Goal: Register for event/course

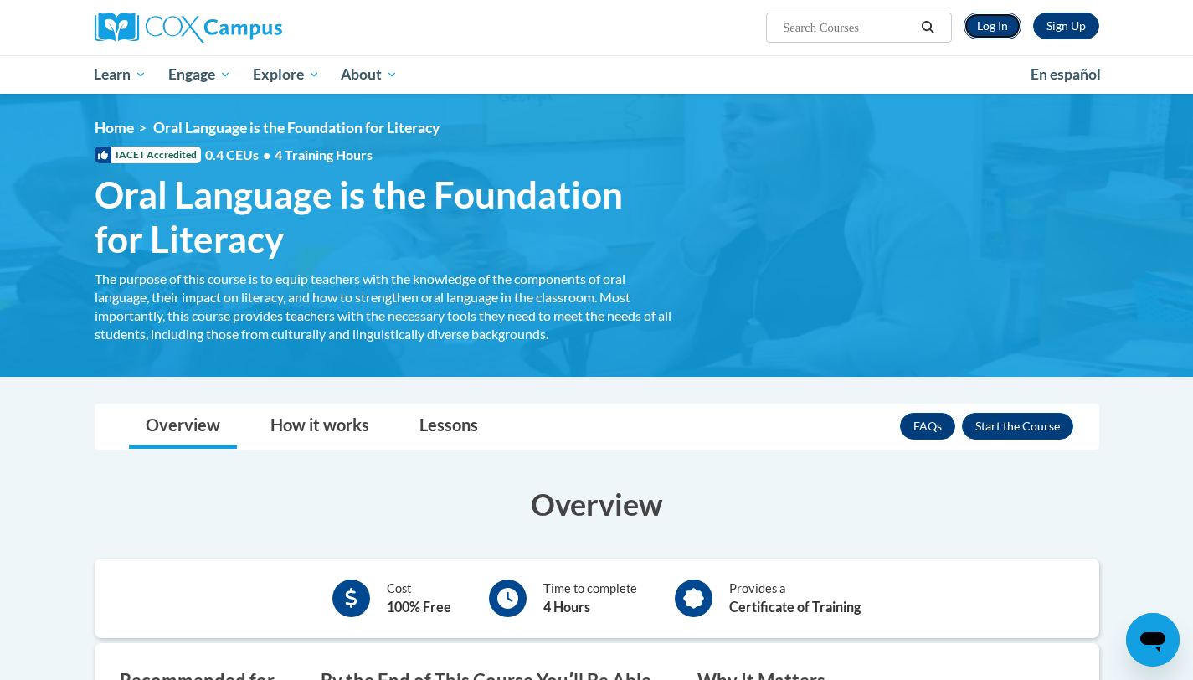
click at [1007, 28] on link "Log In" at bounding box center [993, 26] width 58 height 27
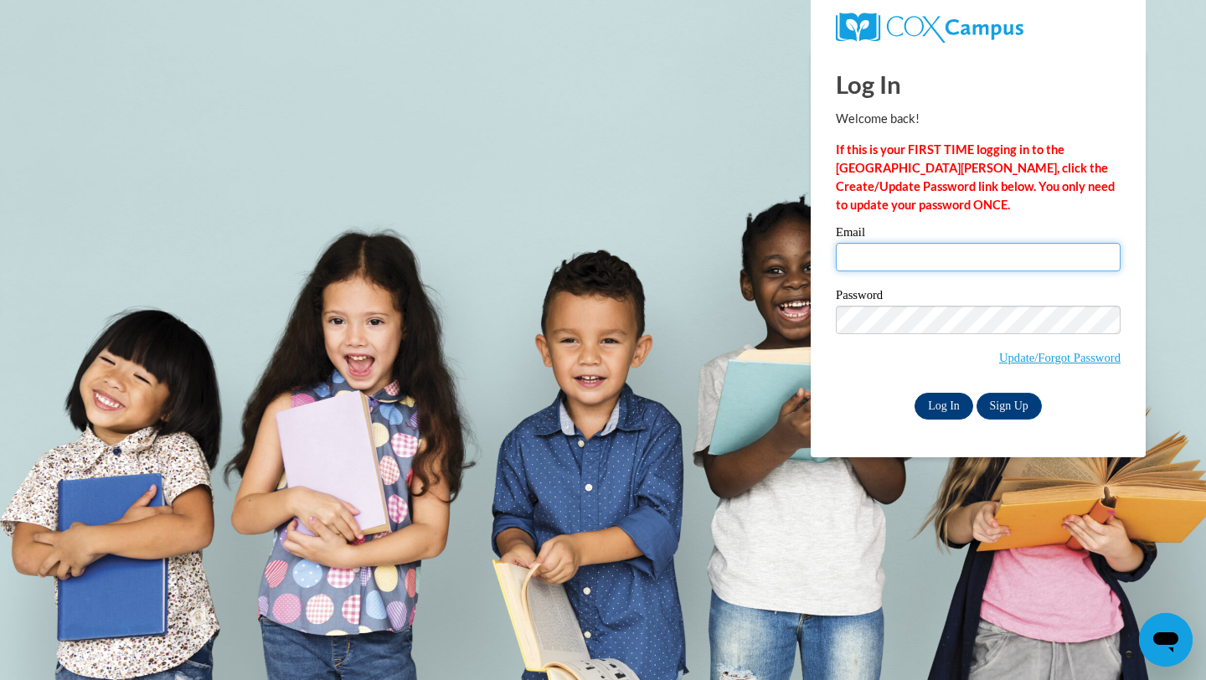
type input "kastab@uwplatt.edu"
click at [932, 403] on input "Log In" at bounding box center [944, 406] width 59 height 27
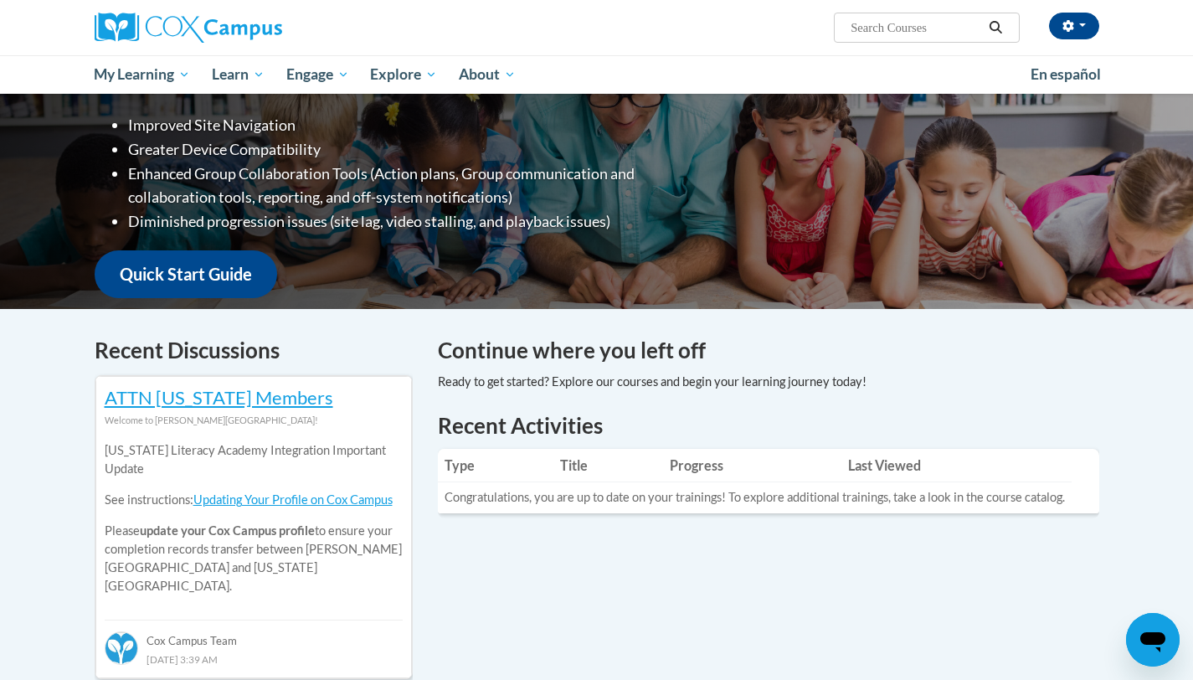
scroll to position [235, 0]
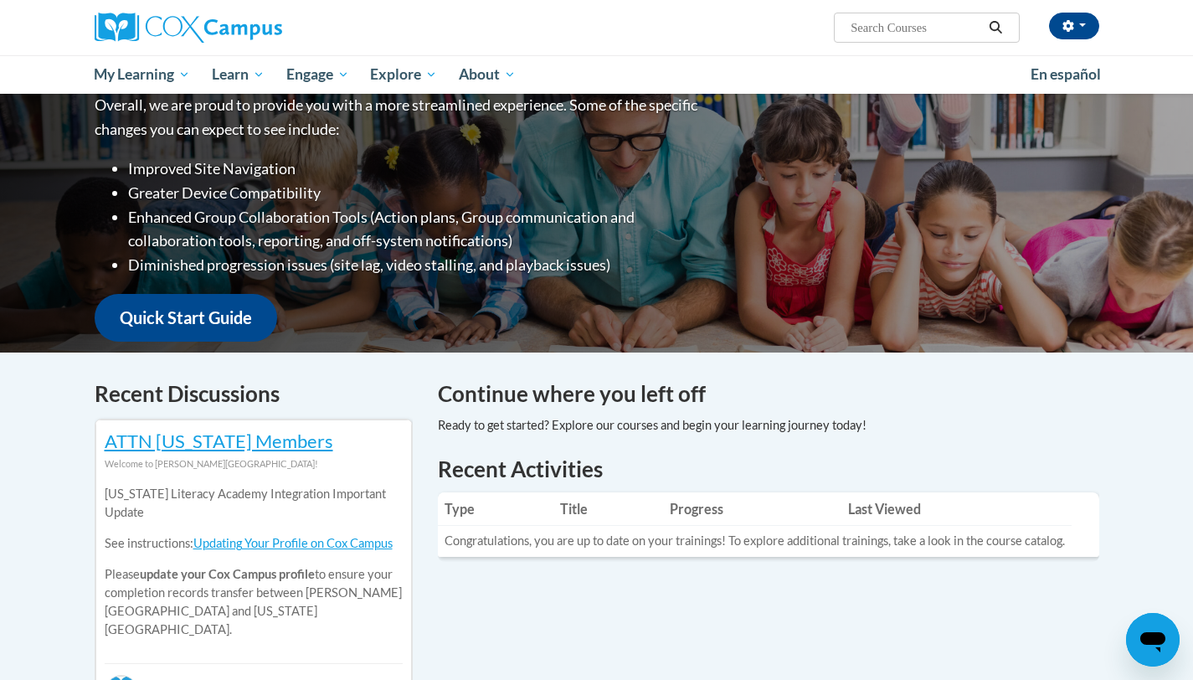
click at [878, 27] on input "Search..." at bounding box center [916, 28] width 134 height 20
type input "a"
type input "early literacy"
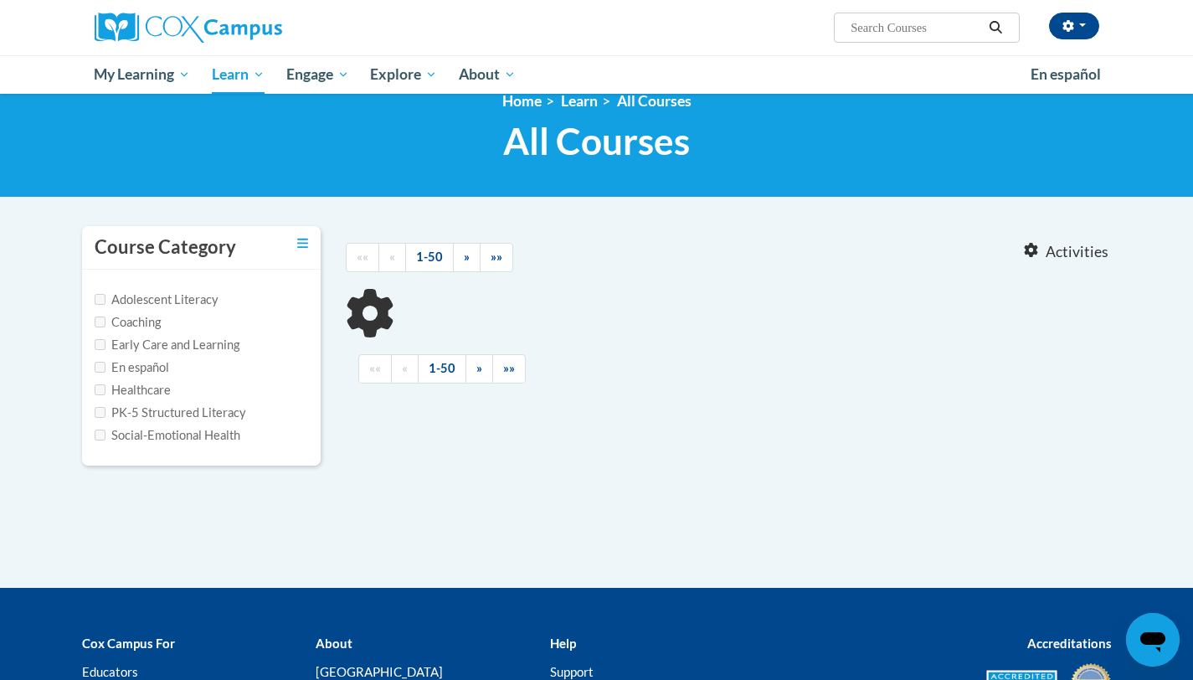
type input "early literacy"
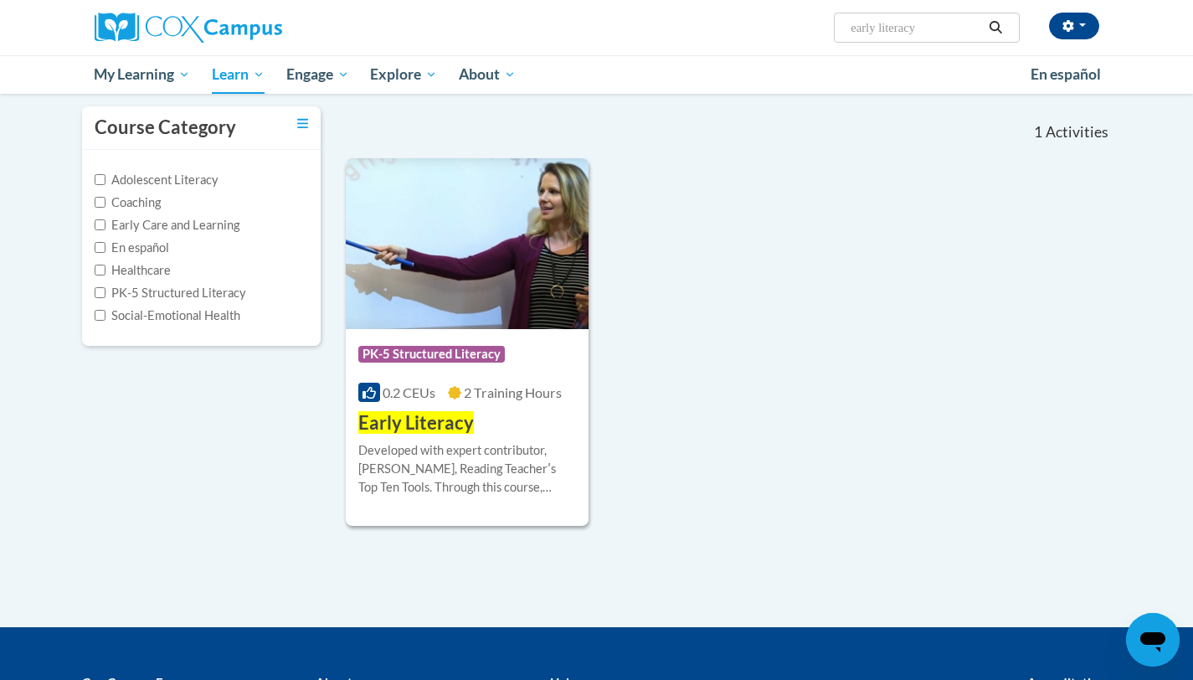
scroll to position [138, 0]
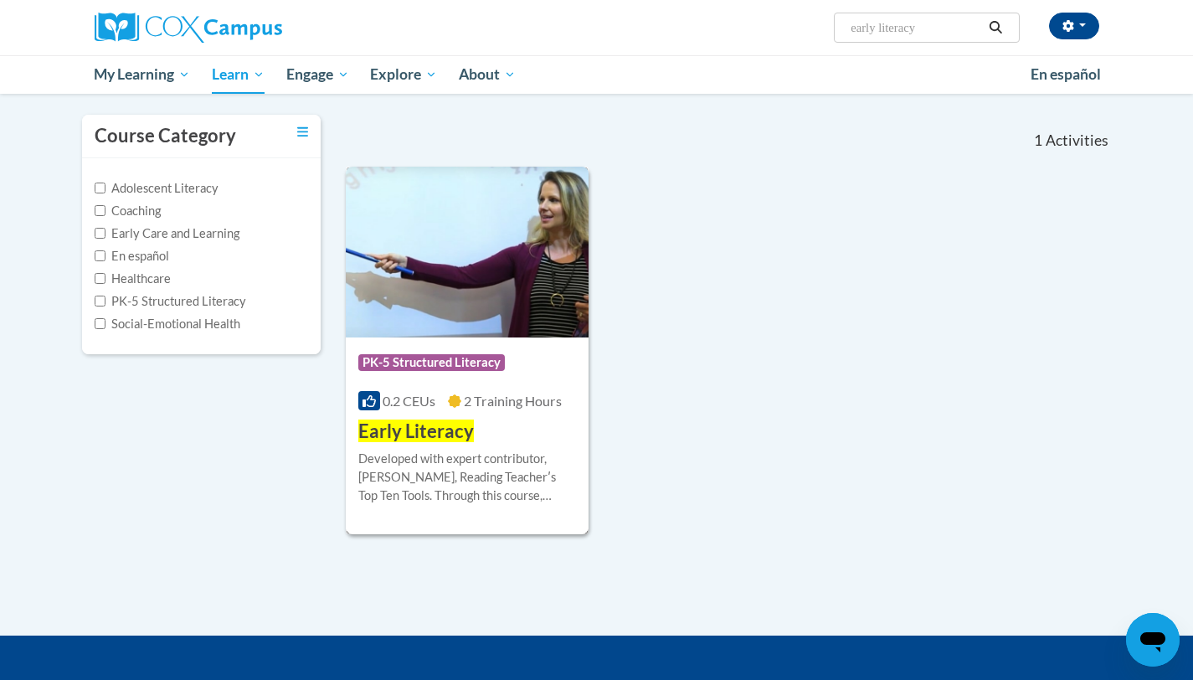
click at [487, 301] on img at bounding box center [468, 252] width 244 height 171
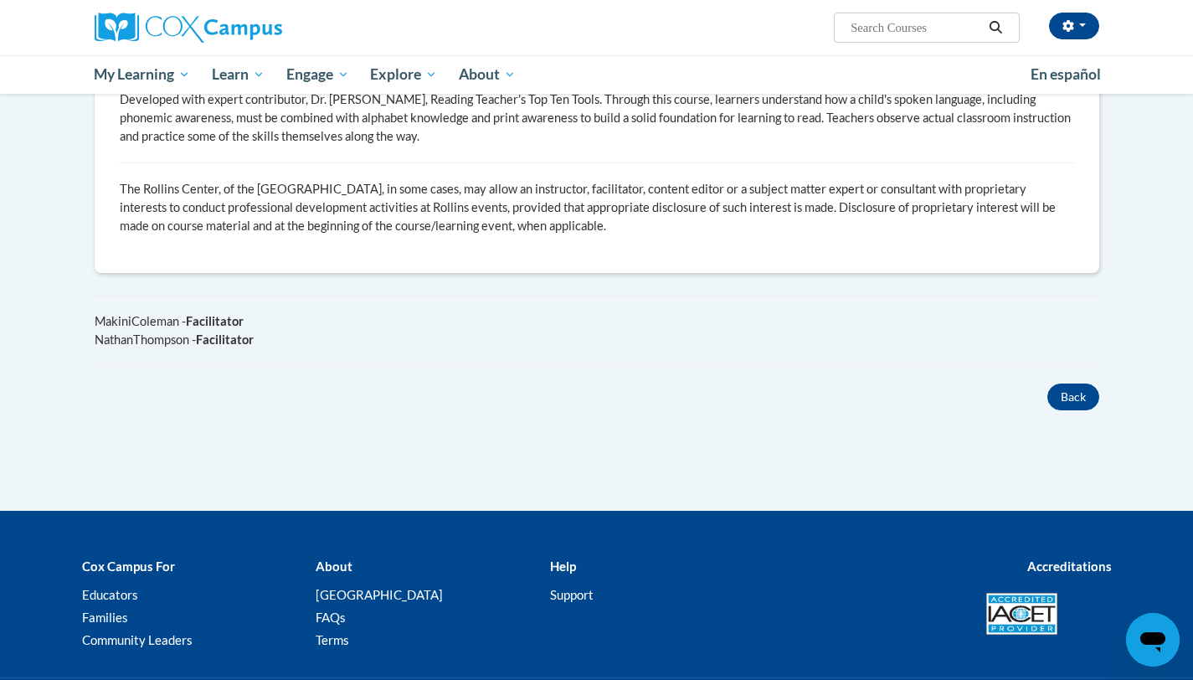
scroll to position [894, 0]
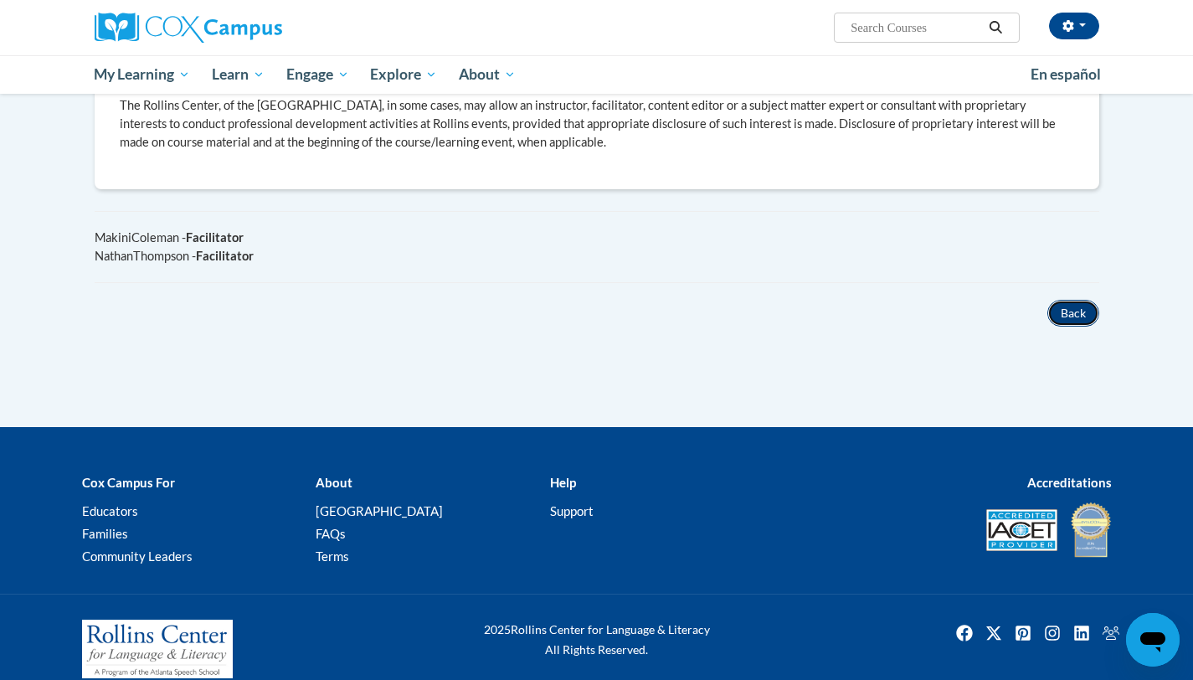
click at [1063, 300] on button "Back" at bounding box center [1074, 313] width 52 height 27
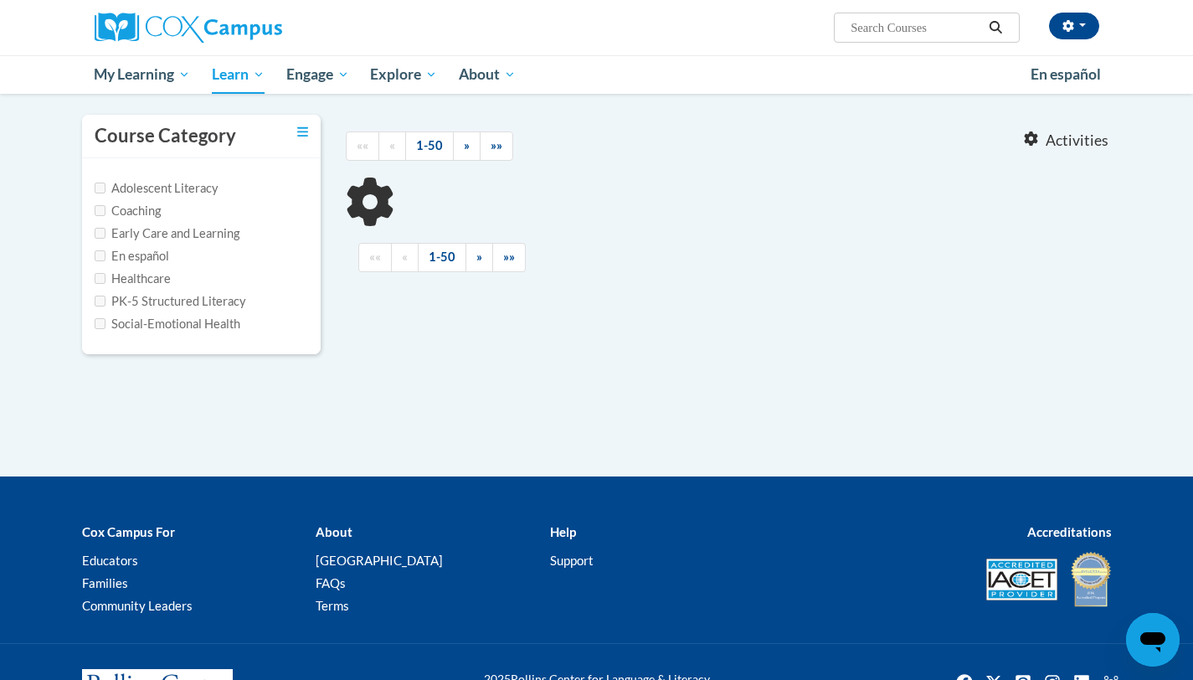
type input "early literacy"
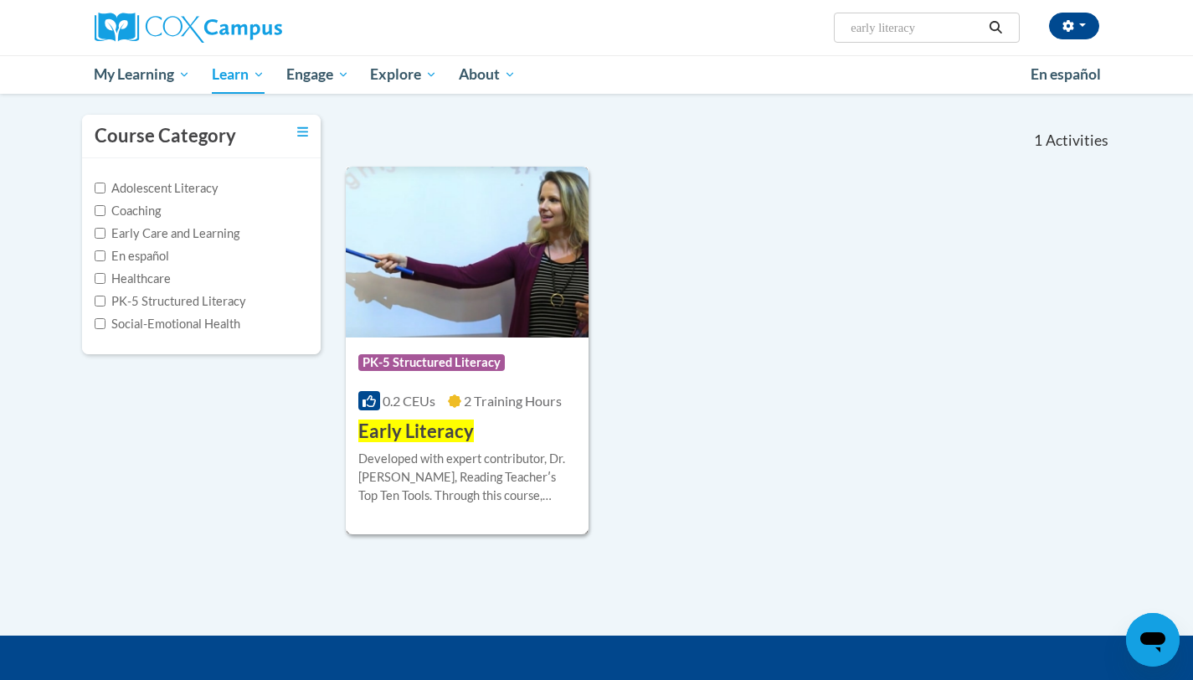
click at [452, 286] on img at bounding box center [468, 252] width 244 height 171
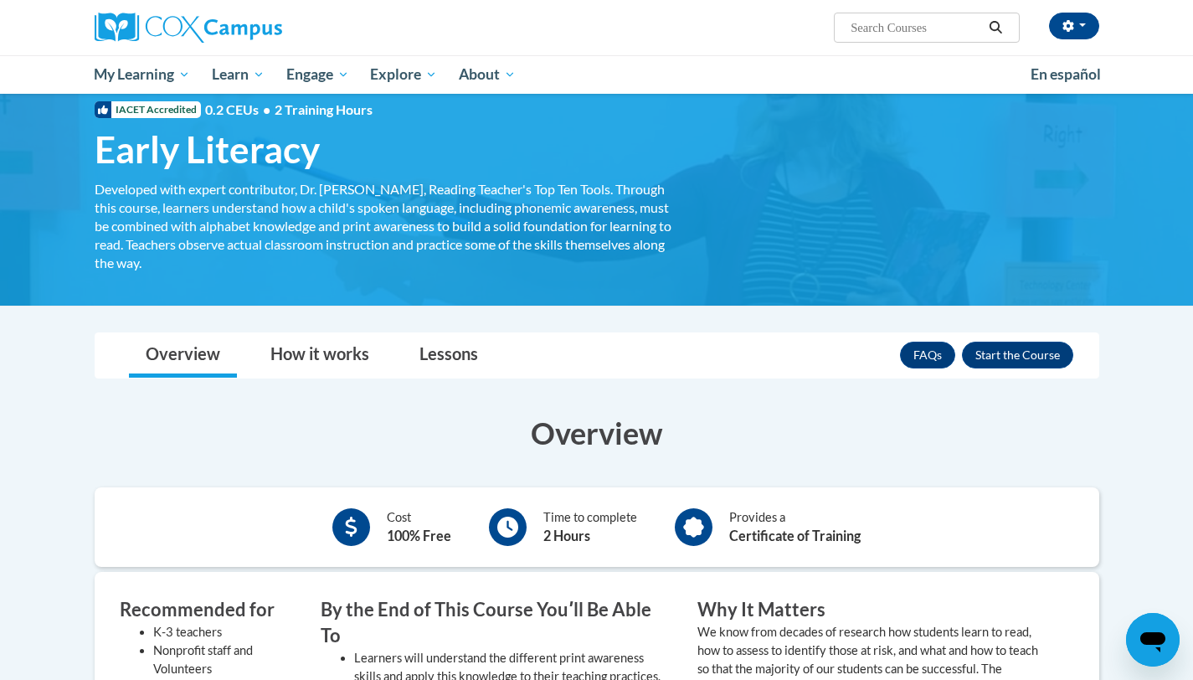
scroll to position [51, 0]
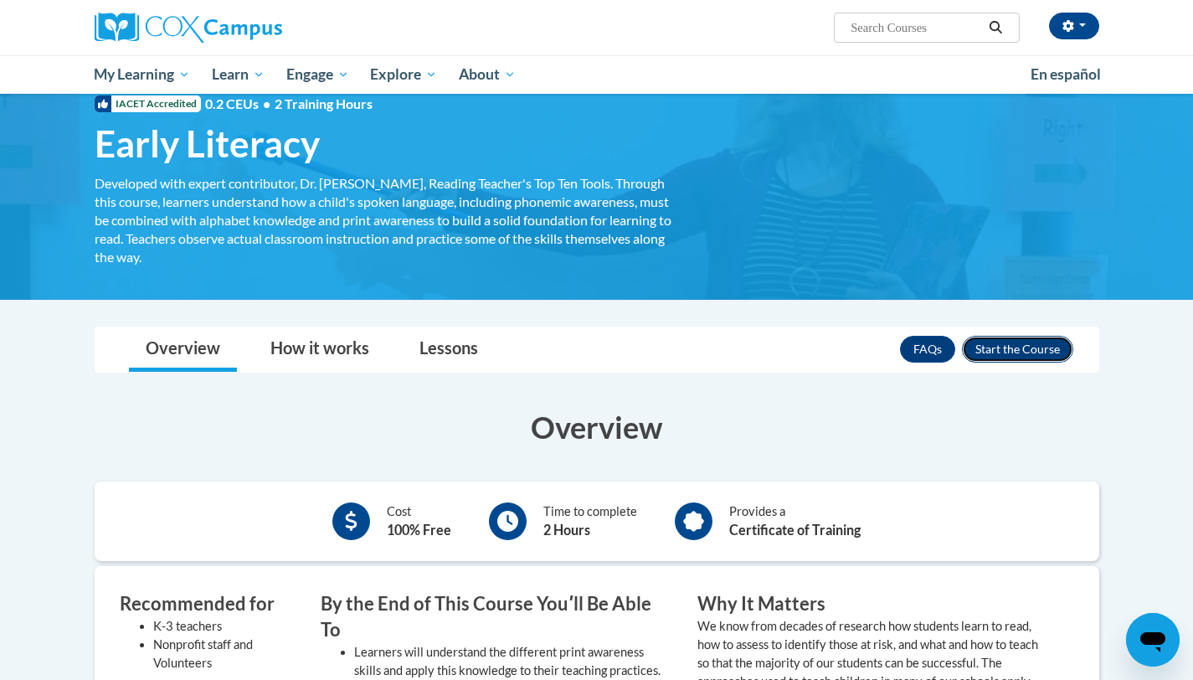
click at [1014, 342] on button "Enroll" at bounding box center [1017, 349] width 111 height 27
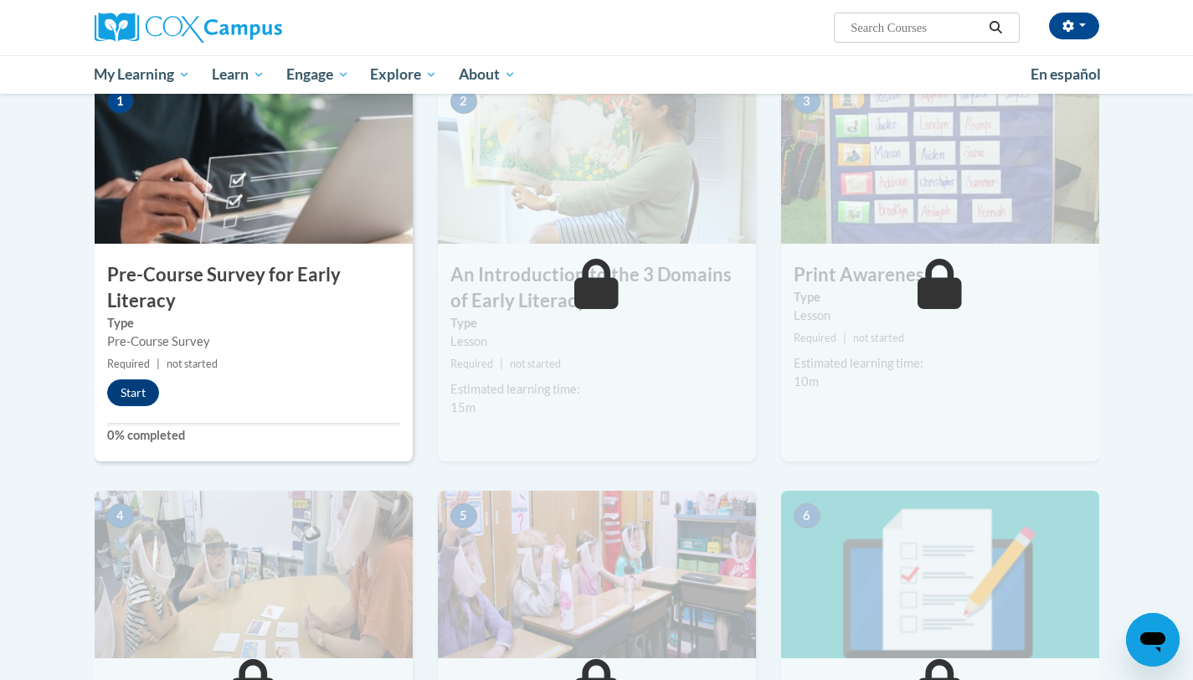
scroll to position [262, 0]
